Goal: Task Accomplishment & Management: Use online tool/utility

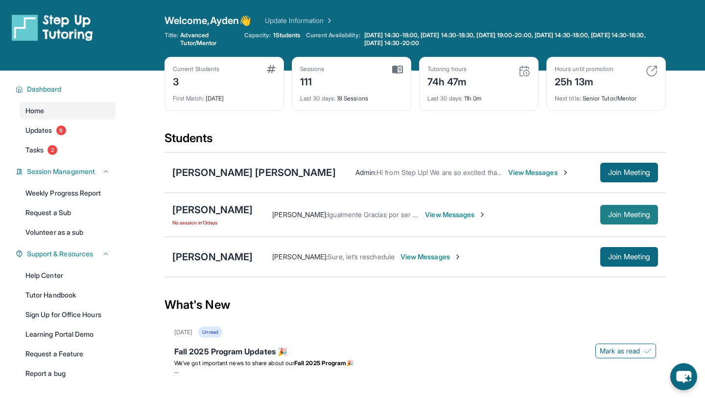
click at [618, 212] on span "Join Meeting" at bounding box center [629, 215] width 42 height 6
click at [623, 218] on span "Join Meeting" at bounding box center [629, 215] width 42 height 6
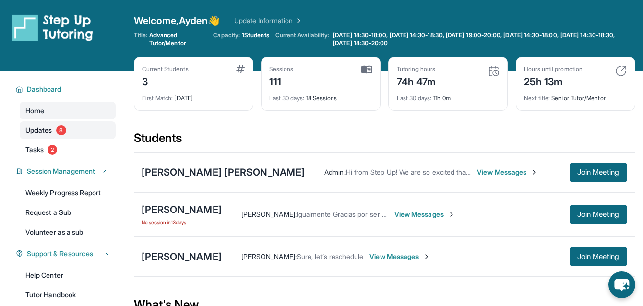
click at [59, 129] on span "8" at bounding box center [61, 130] width 10 height 10
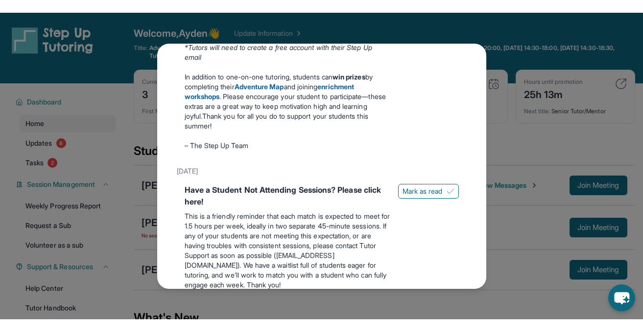
scroll to position [642, 0]
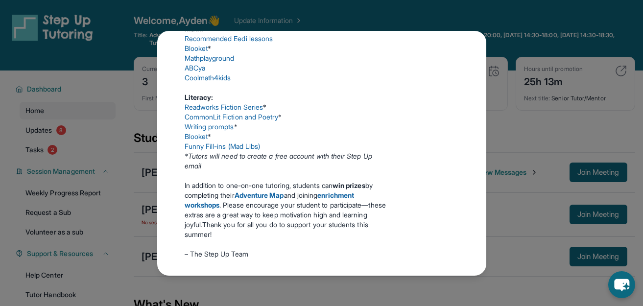
click at [224, 150] on link "Funny Fill-ins (Mad Libs)" at bounding box center [223, 146] width 76 height 8
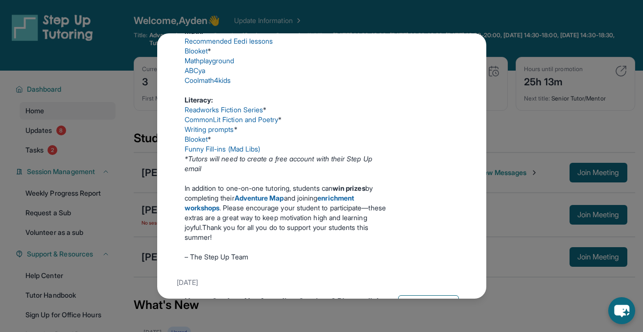
click at [503, 56] on div "Updates [DATE] Fall 2025 Program Updates 🎉 We’ve got important news to share ab…" at bounding box center [321, 166] width 643 height 332
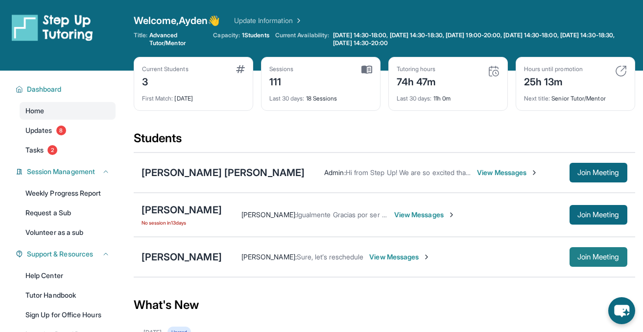
click at [581, 249] on button "Join Meeting" at bounding box center [599, 257] width 58 height 20
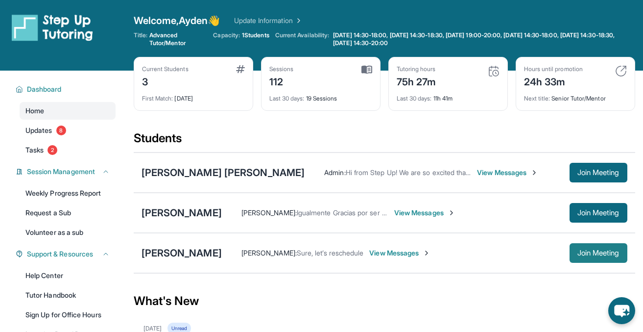
click at [605, 254] on span "Join Meeting" at bounding box center [599, 253] width 42 height 6
click at [597, 250] on span "Join Meeting" at bounding box center [599, 253] width 42 height 6
click at [602, 246] on button "Join Meeting" at bounding box center [599, 253] width 58 height 20
